Goal: Information Seeking & Learning: Learn about a topic

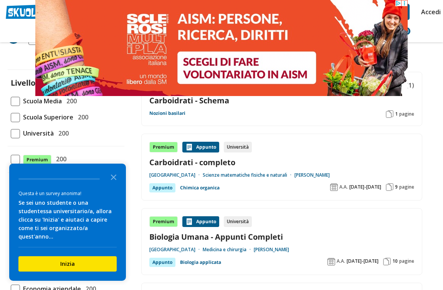
scroll to position [53, 0]
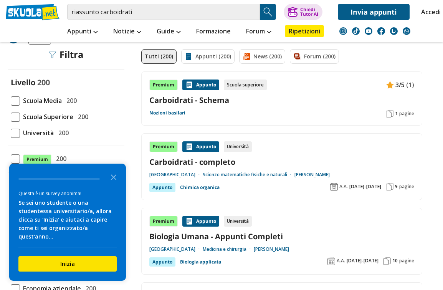
click at [17, 116] on span at bounding box center [15, 116] width 9 height 9
click at [11, 117] on input "Scuola Superiore 200" at bounding box center [11, 117] width 0 height 0
checkbox input "true"
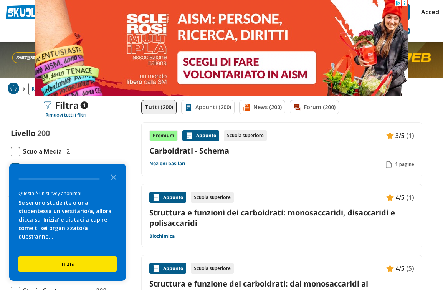
click at [210, 107] on link "Appunti (200)" at bounding box center [207, 107] width 53 height 15
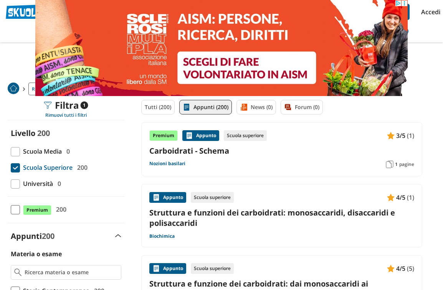
click at [84, 27] on img at bounding box center [221, 48] width 372 height 96
